Goal: Task Accomplishment & Management: Use online tool/utility

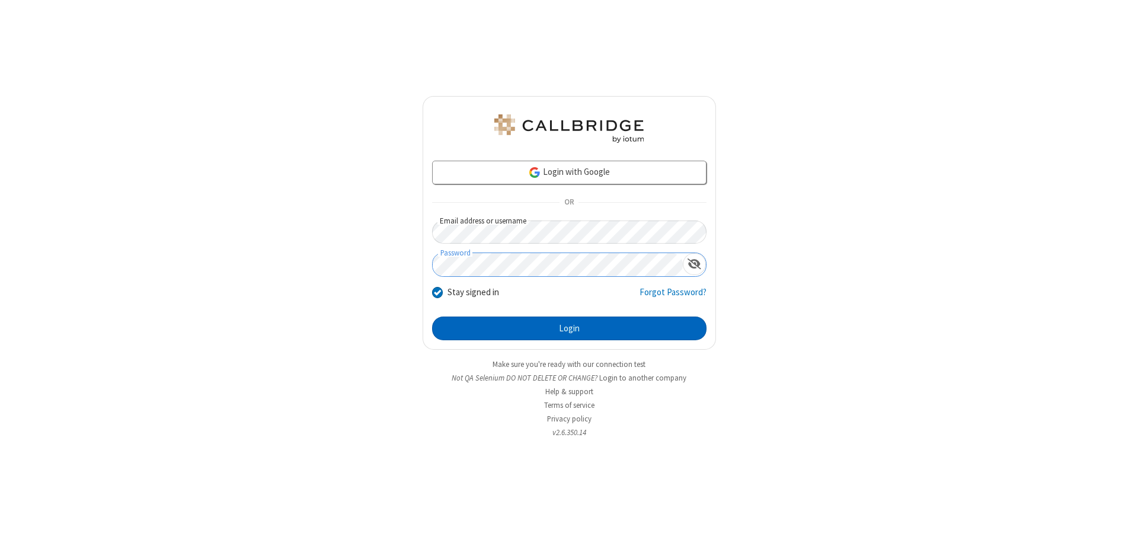
click at [569, 328] on button "Login" at bounding box center [569, 328] width 274 height 24
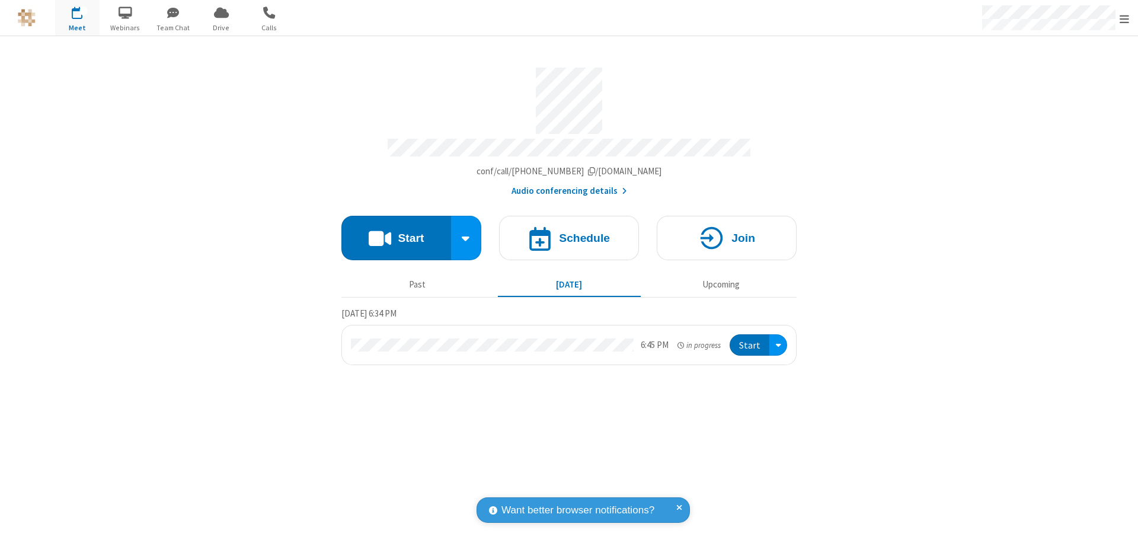
click at [396, 232] on button "Start" at bounding box center [396, 238] width 110 height 44
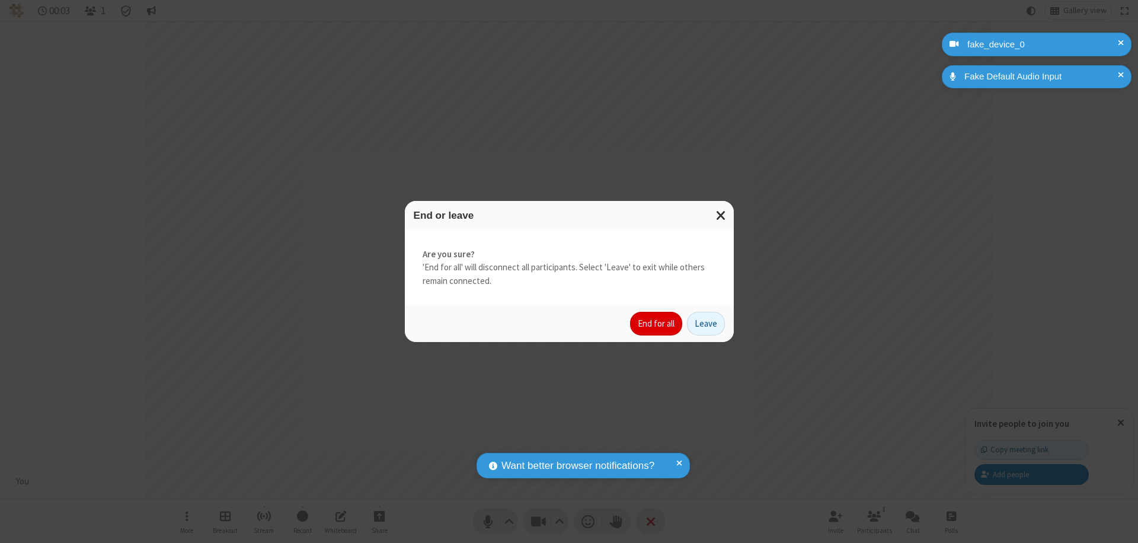
click at [657, 324] on button "End for all" at bounding box center [656, 324] width 52 height 24
